Goal: Book appointment/travel/reservation

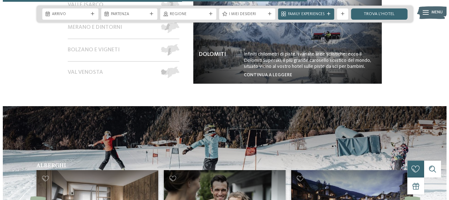
scroll to position [1018, 0]
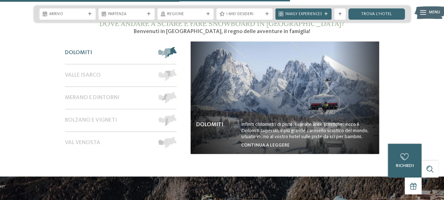
click at [177, 47] on span at bounding box center [177, 52] width 0 height 11
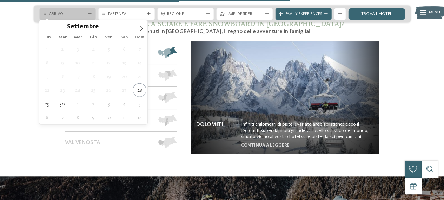
click at [84, 15] on span "Arrivo" at bounding box center [67, 15] width 37 height 6
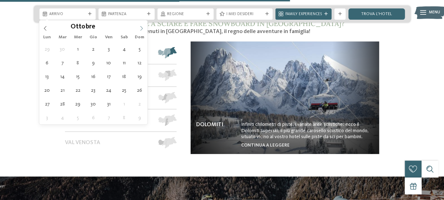
click at [142, 27] on icon at bounding box center [141, 28] width 5 height 5
type div "[DATE]"
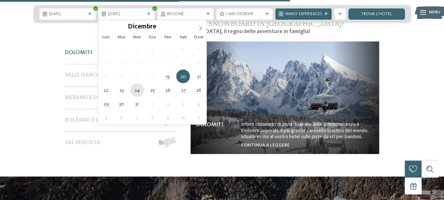
type div "24.12.2025"
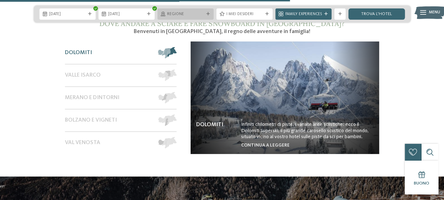
click at [201, 15] on span "Regione" at bounding box center [185, 15] width 37 height 6
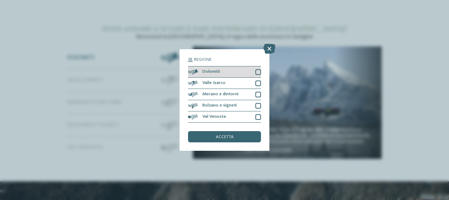
click at [260, 73] on div at bounding box center [259, 72] width 6 height 6
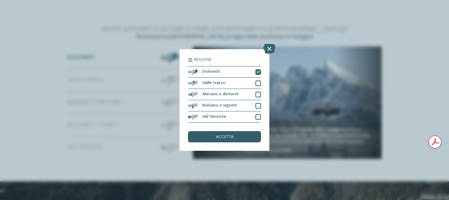
scroll to position [0, 0]
click at [226, 136] on span "accetta" at bounding box center [225, 137] width 18 height 5
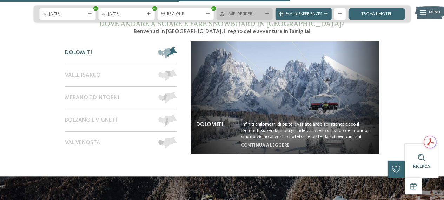
click at [254, 16] on span "I miei desideri" at bounding box center [244, 15] width 37 height 6
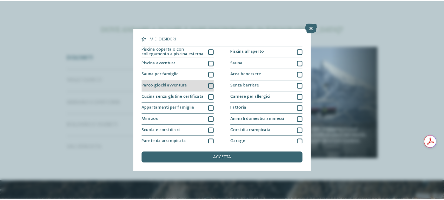
scroll to position [35, 0]
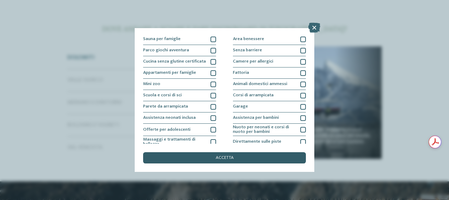
click at [219, 158] on span "accetta" at bounding box center [225, 158] width 18 height 5
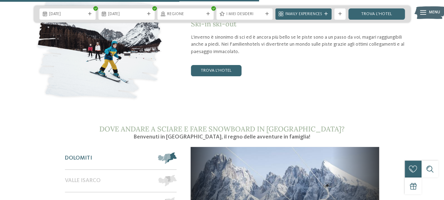
scroll to position [808, 0]
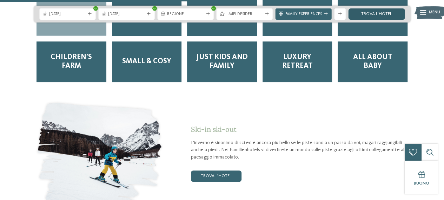
click at [372, 10] on link "trova l’hotel" at bounding box center [377, 13] width 56 height 11
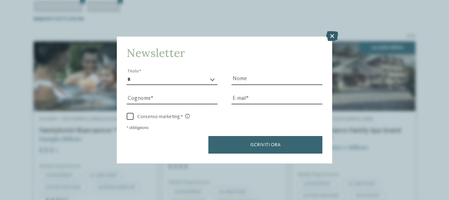
click at [329, 38] on icon at bounding box center [333, 36] width 12 height 10
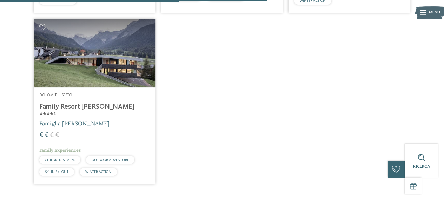
scroll to position [560, 0]
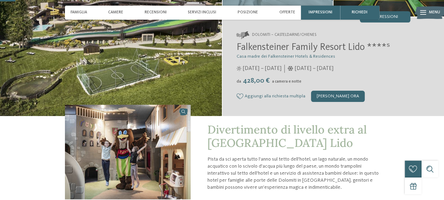
scroll to position [105, 0]
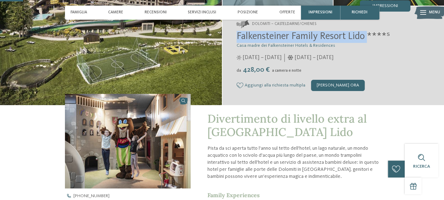
drag, startPoint x: 237, startPoint y: 37, endPoint x: 368, endPoint y: 36, distance: 131.3
click at [368, 36] on span "Falkensteiner Family Resort Lido ****ˢ" at bounding box center [313, 37] width 153 height 10
copy span "Falkensteiner Family Resort Lido"
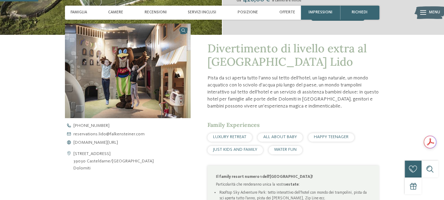
scroll to position [0, 0]
